Goal: Complete application form: Complete application form

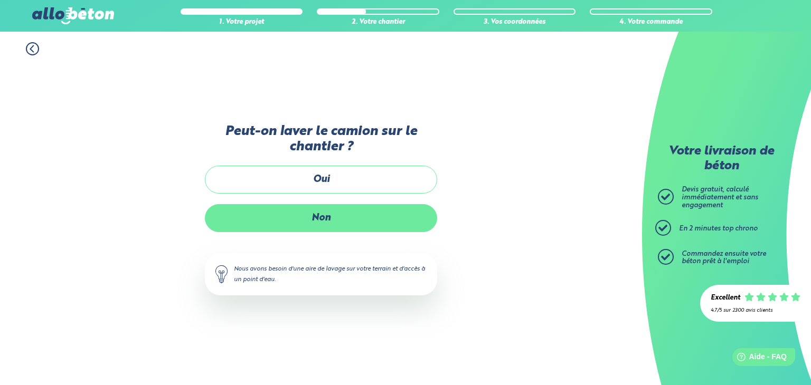
click at [349, 220] on label "Non" at bounding box center [321, 218] width 232 height 28
click at [0, 0] on input "Non" at bounding box center [0, 0] width 0 height 0
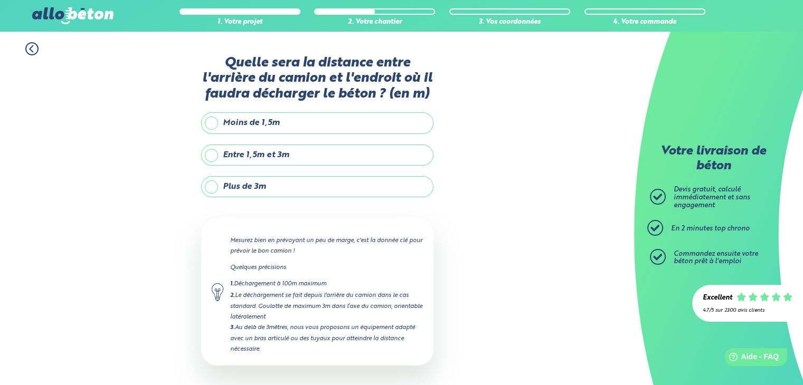
click at [315, 158] on label "Entre 1,5m et 3m" at bounding box center [317, 155] width 232 height 21
click at [0, 0] on input "Entre 1,5m et 3m" at bounding box center [0, 0] width 0 height 0
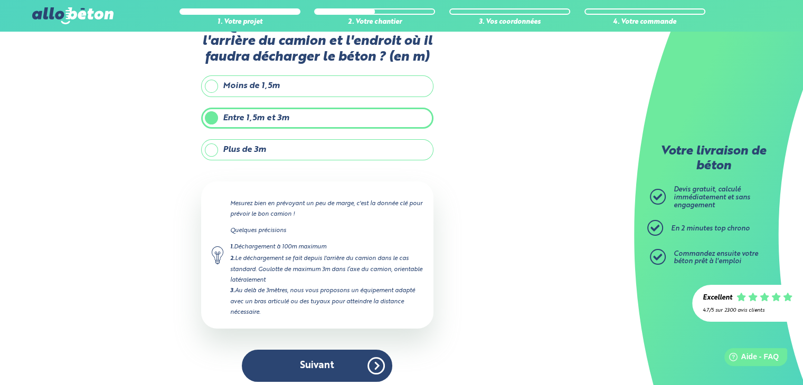
scroll to position [42, 0]
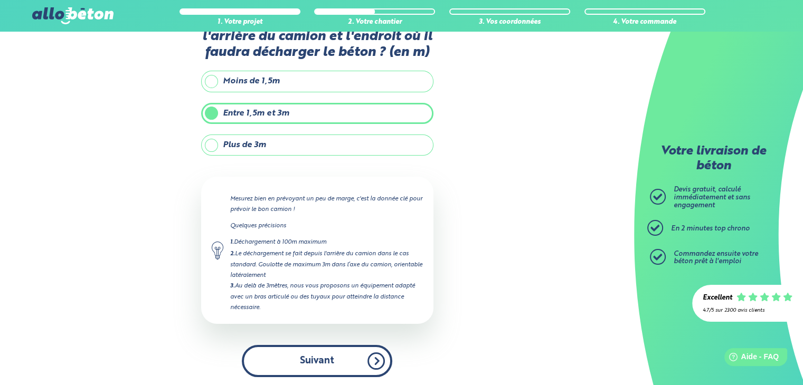
click at [345, 353] on button "Suivant" at bounding box center [317, 361] width 150 height 32
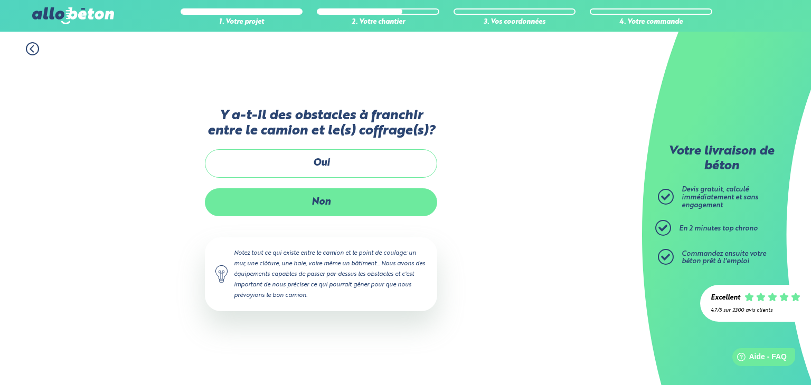
click at [359, 205] on label "Non" at bounding box center [321, 202] width 232 height 28
click at [0, 0] on input "Non" at bounding box center [0, 0] width 0 height 0
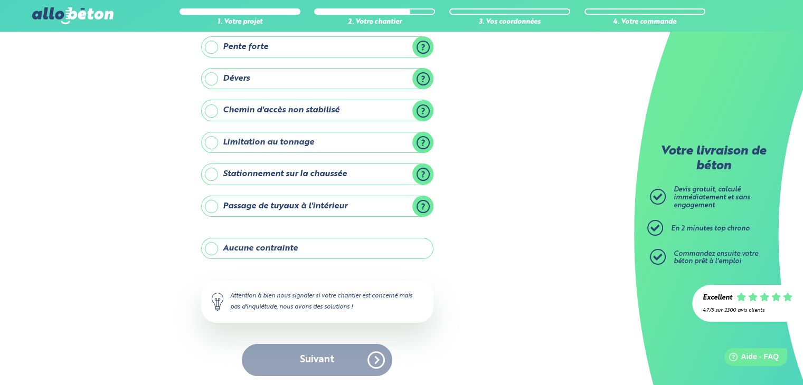
click at [351, 250] on label "Aucune contrainte" at bounding box center [317, 248] width 232 height 21
click at [0, 0] on input "Aucune contrainte" at bounding box center [0, 0] width 0 height 0
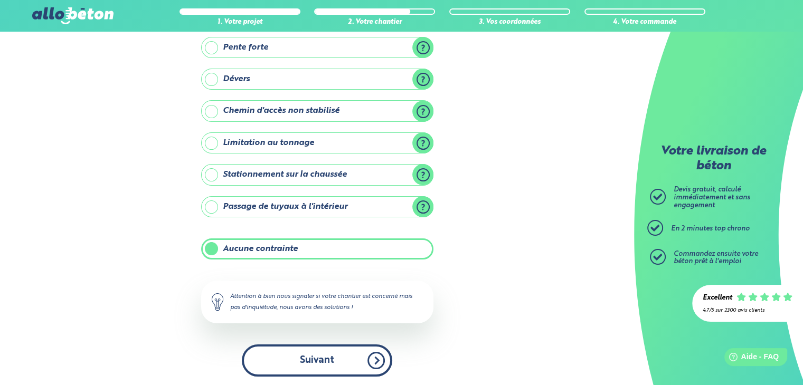
click at [354, 355] on button "Suivant" at bounding box center [317, 361] width 150 height 32
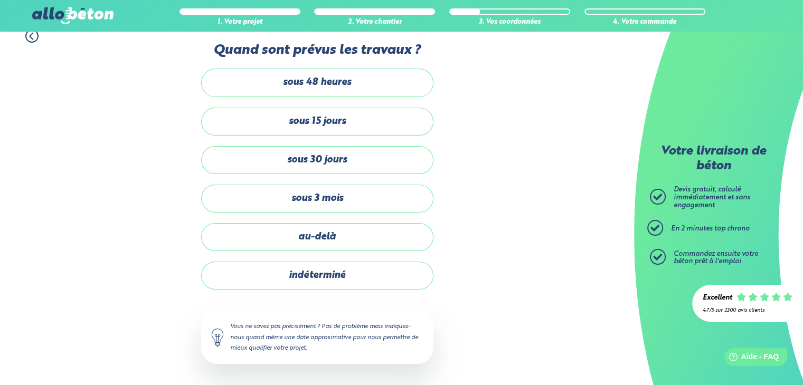
scroll to position [11, 0]
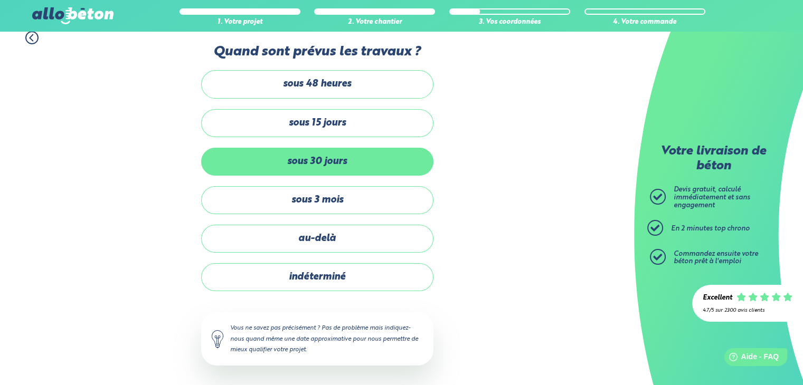
click at [354, 165] on label "sous 30 jours" at bounding box center [317, 162] width 232 height 28
click at [0, 0] on input "sous 30 jours" at bounding box center [0, 0] width 0 height 0
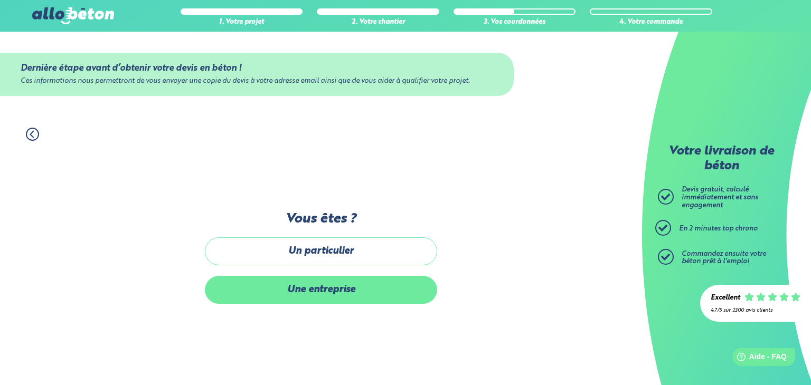
click at [364, 282] on label "Une entreprise" at bounding box center [321, 290] width 232 height 28
click at [0, 0] on input "Une entreprise" at bounding box center [0, 0] width 0 height 0
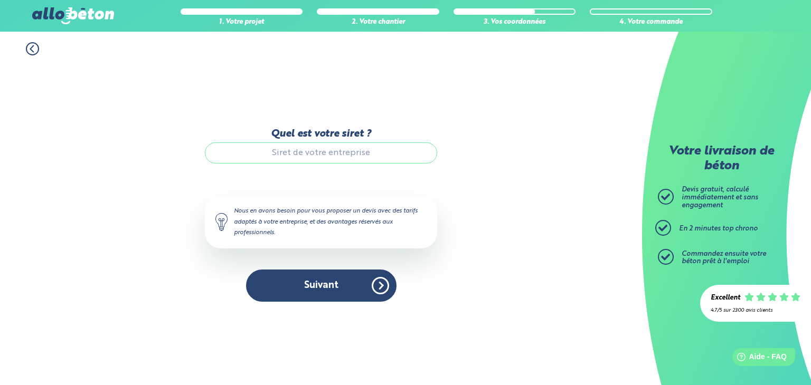
click at [354, 173] on div "Quel est votre siret ?" at bounding box center [321, 151] width 232 height 46
click at [354, 151] on input "Quel est votre siret ?" at bounding box center [321, 152] width 232 height 21
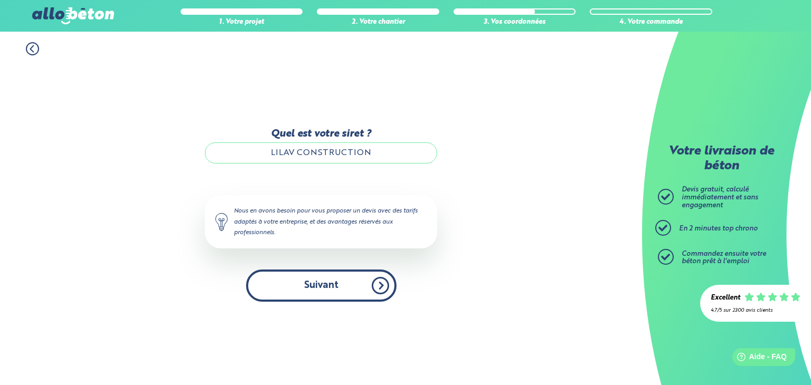
click at [323, 273] on div "Quel est votre siret ? LILAV CONSTRUCTION Le N° de SIRET saisi n’est pas reconn…" at bounding box center [321, 215] width 232 height 174
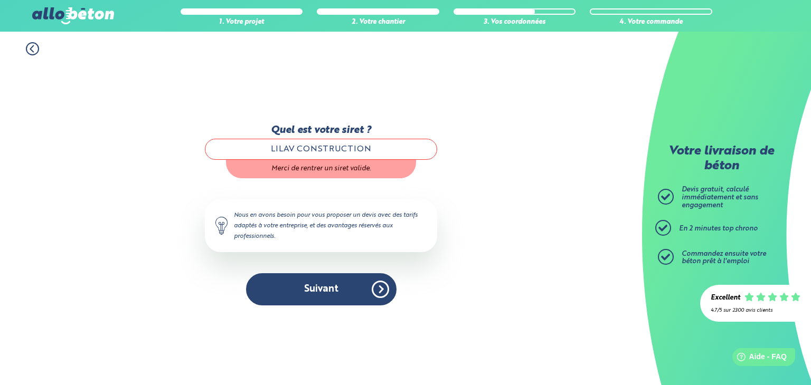
drag, startPoint x: 388, startPoint y: 143, endPoint x: 255, endPoint y: 147, distance: 132.5
click at [255, 147] on input "LILAV CONSTRUCTION" at bounding box center [321, 149] width 232 height 21
type input "91105022700014"
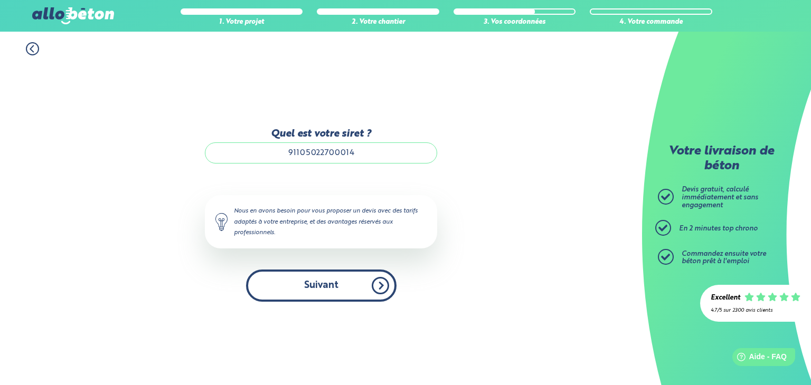
click at [359, 284] on button "Suivant" at bounding box center [321, 286] width 150 height 32
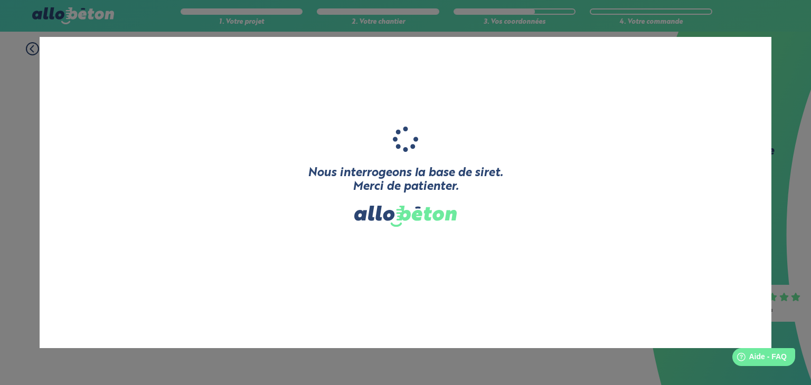
type input "LILAV CONSTRUCTION"
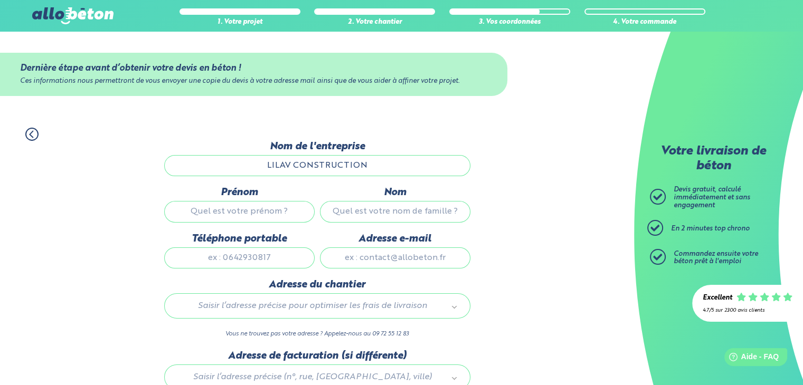
click at [283, 218] on input "Prénom" at bounding box center [239, 211] width 150 height 21
type input "OMER"
click at [355, 207] on input "Nom" at bounding box center [395, 211] width 150 height 21
type input "TUNGUC"
click at [258, 263] on input "Téléphone portable" at bounding box center [239, 258] width 150 height 21
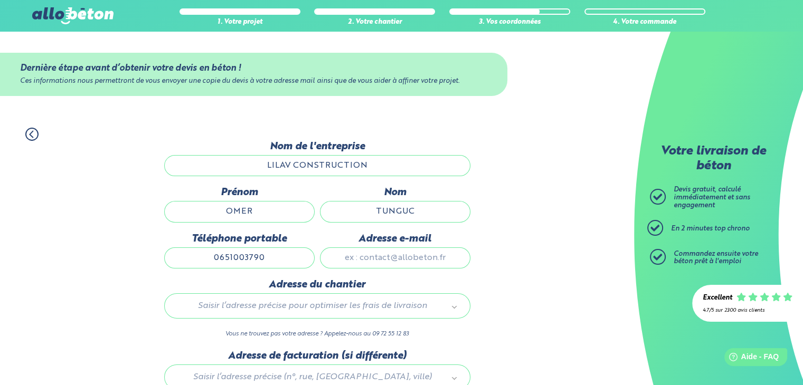
type input "0651003790"
click at [337, 254] on input "Adresse e-mail" at bounding box center [395, 258] width 150 height 21
type input "[DOMAIN_NAME][EMAIL_ADDRESS][DOMAIN_NAME]"
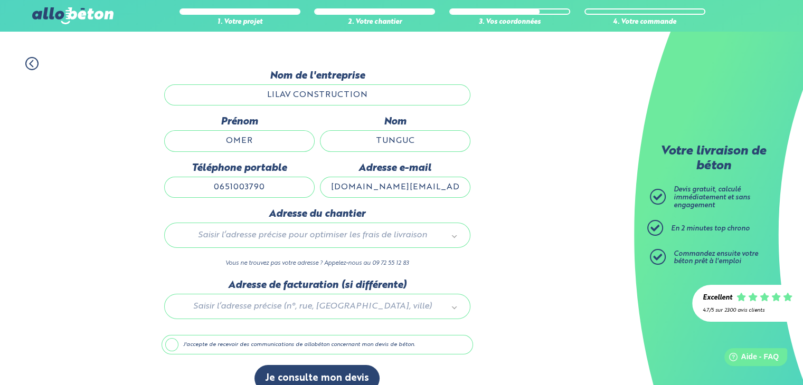
scroll to position [87, 0]
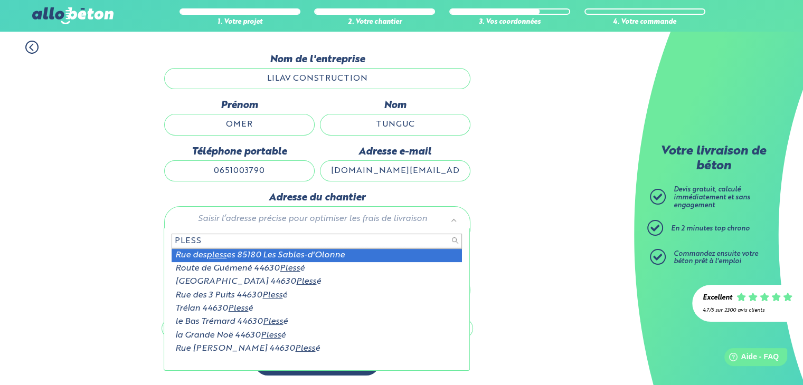
drag, startPoint x: 271, startPoint y: 234, endPoint x: 163, endPoint y: 235, distance: 108.2
click at [163, 235] on body "09 72 55 12 83 Conseils et Appel Gratuits nos produits le béton prêt à l'emploi…" at bounding box center [401, 149] width 803 height 473
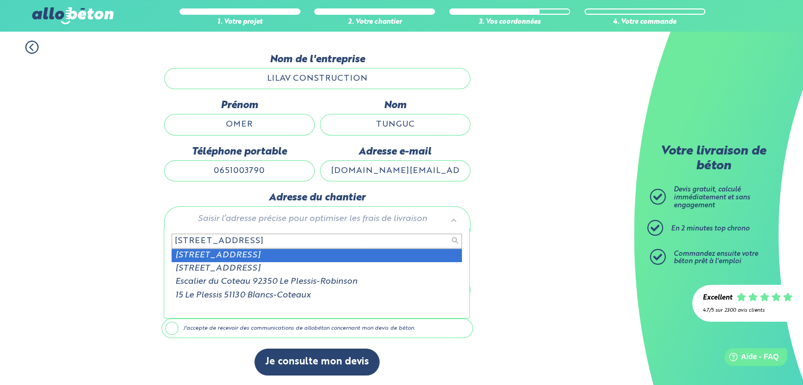
type input "[STREET_ADDRESS]"
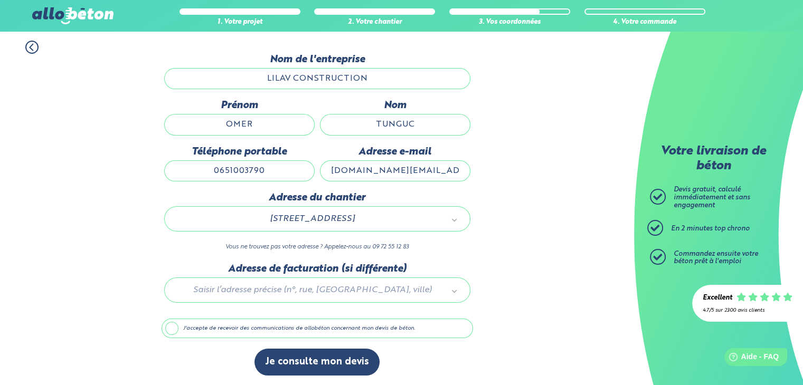
click at [245, 289] on div at bounding box center [316, 288] width 311 height 50
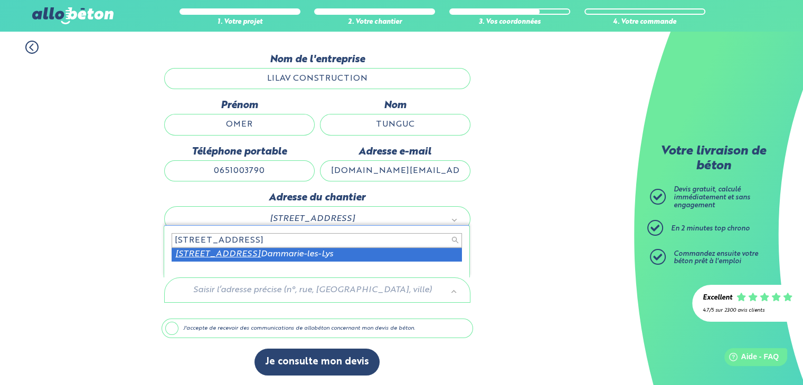
type input "[STREET_ADDRESS]"
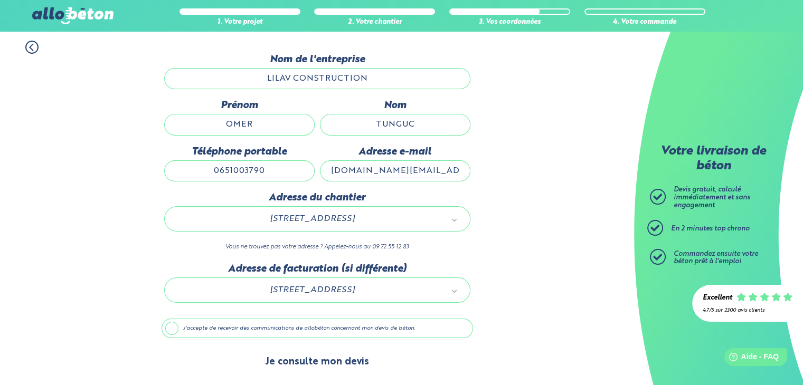
click at [319, 356] on button "Je consulte mon devis" at bounding box center [316, 362] width 125 height 27
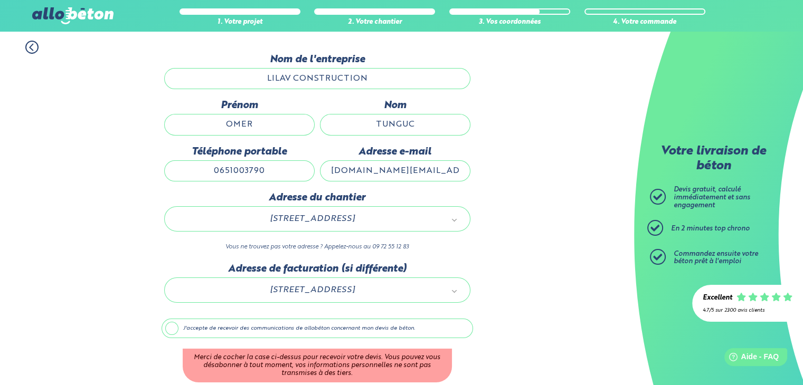
click at [324, 330] on label "J'accepte de recevoir des communications de allobéton concernant mon devis de b…" at bounding box center [316, 329] width 311 height 20
click at [0, 0] on input "J'accepte de recevoir des communications de allobéton concernant mon devis de b…" at bounding box center [0, 0] width 0 height 0
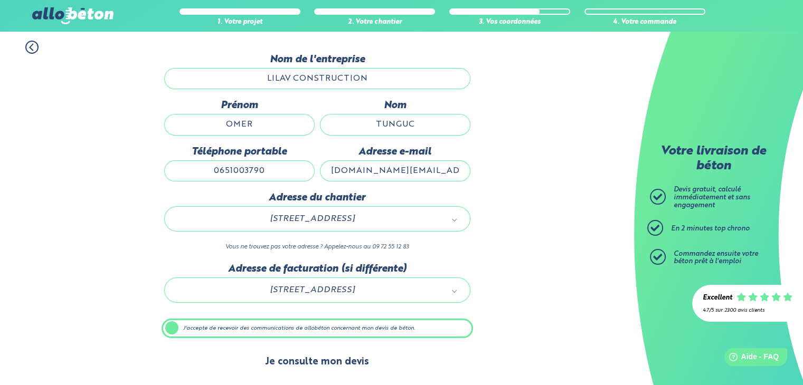
scroll to position [87, 0]
click at [340, 356] on button "Je consulte mon devis" at bounding box center [316, 362] width 125 height 27
